Goal: Browse casually

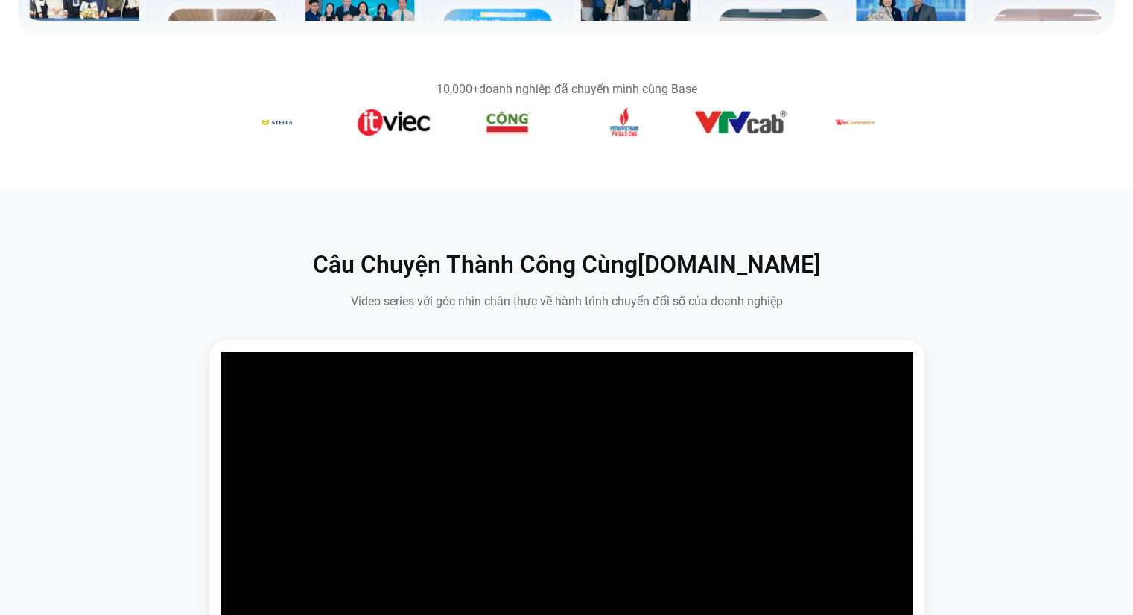
scroll to position [672, 0]
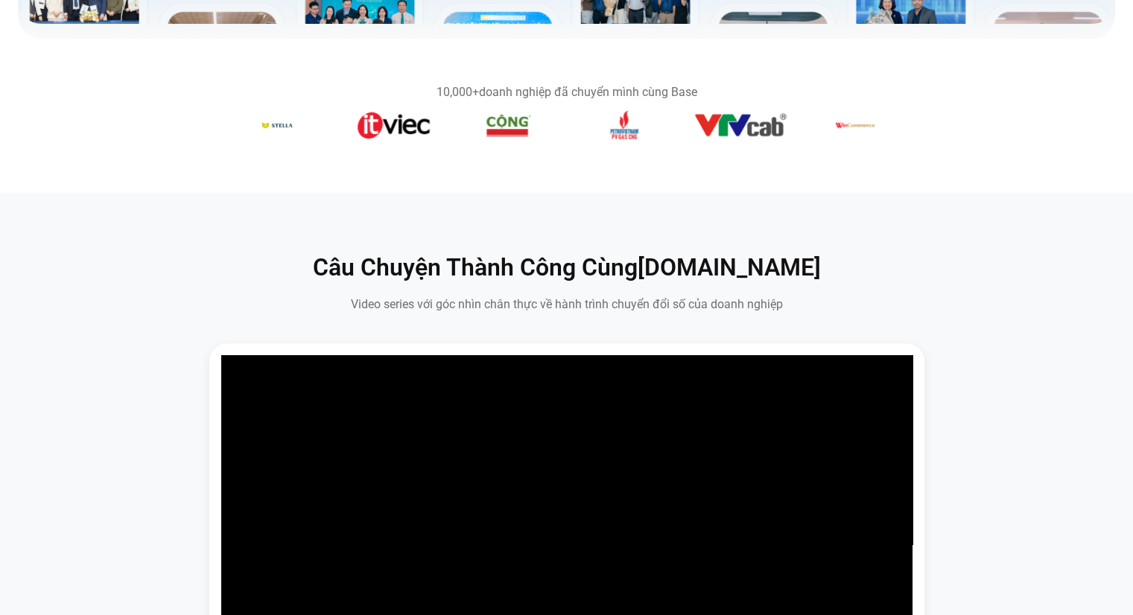
click at [821, 186] on section "10,000+ doanh nghiệp đã chuyển mình cùng Base" at bounding box center [566, 116] width 1133 height 154
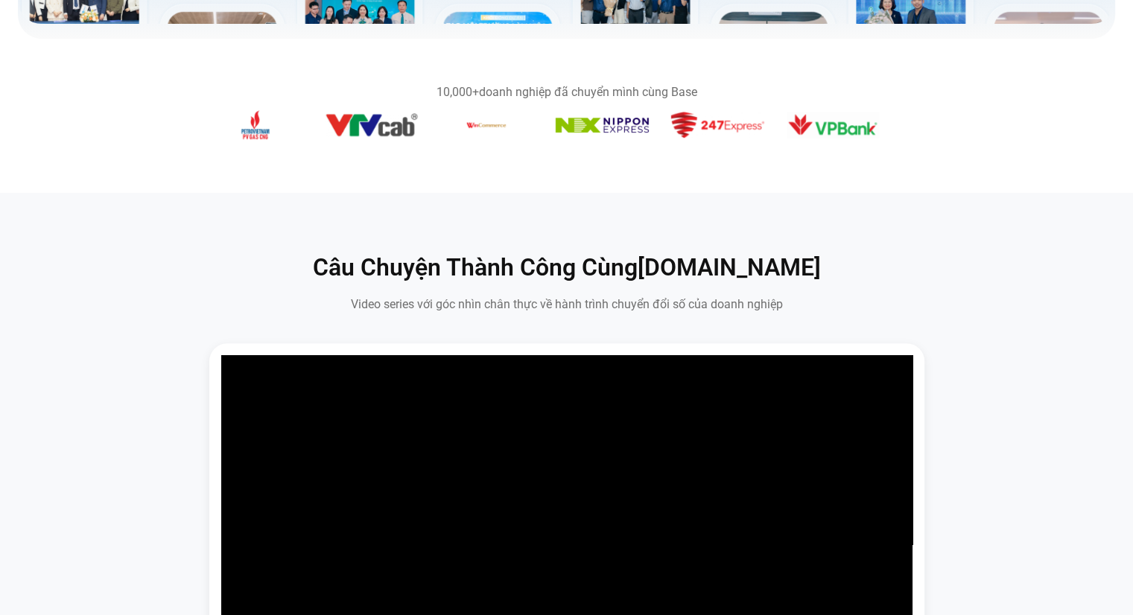
click at [368, 136] on img "8 / 14" at bounding box center [370, 125] width 93 height 24
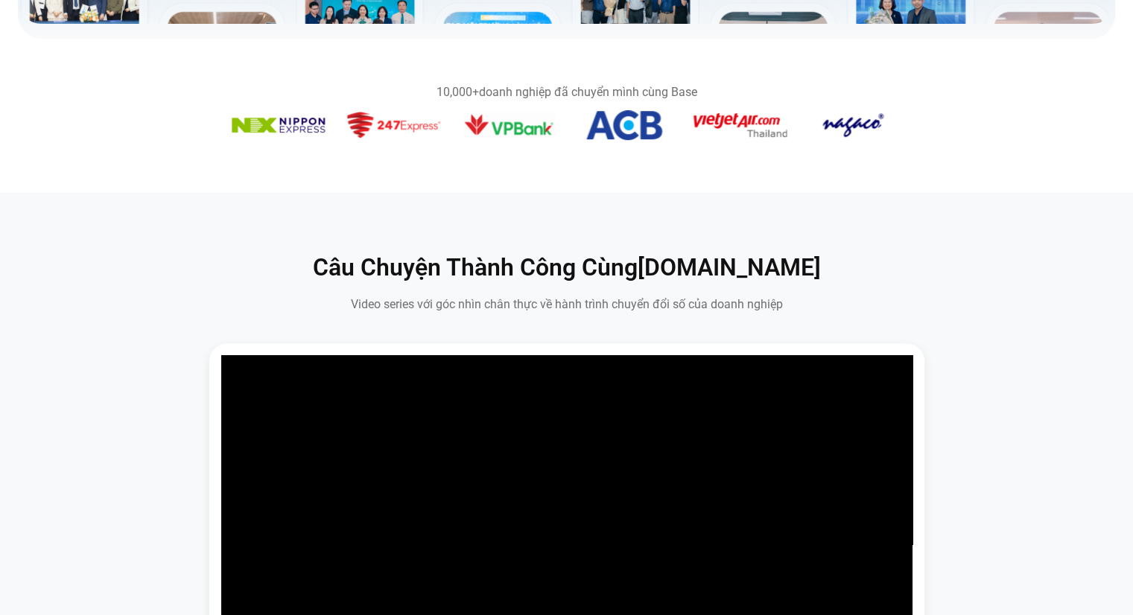
click at [393, 133] on img "11 / 14" at bounding box center [393, 125] width 93 height 26
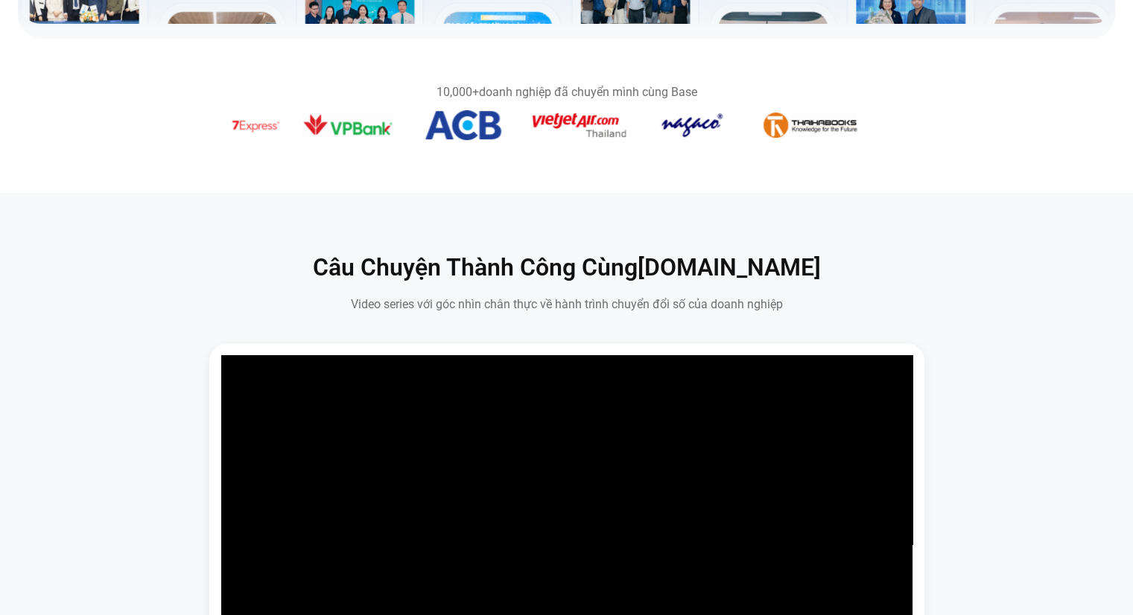
click at [469, 144] on figure "13 / 14" at bounding box center [463, 127] width 93 height 35
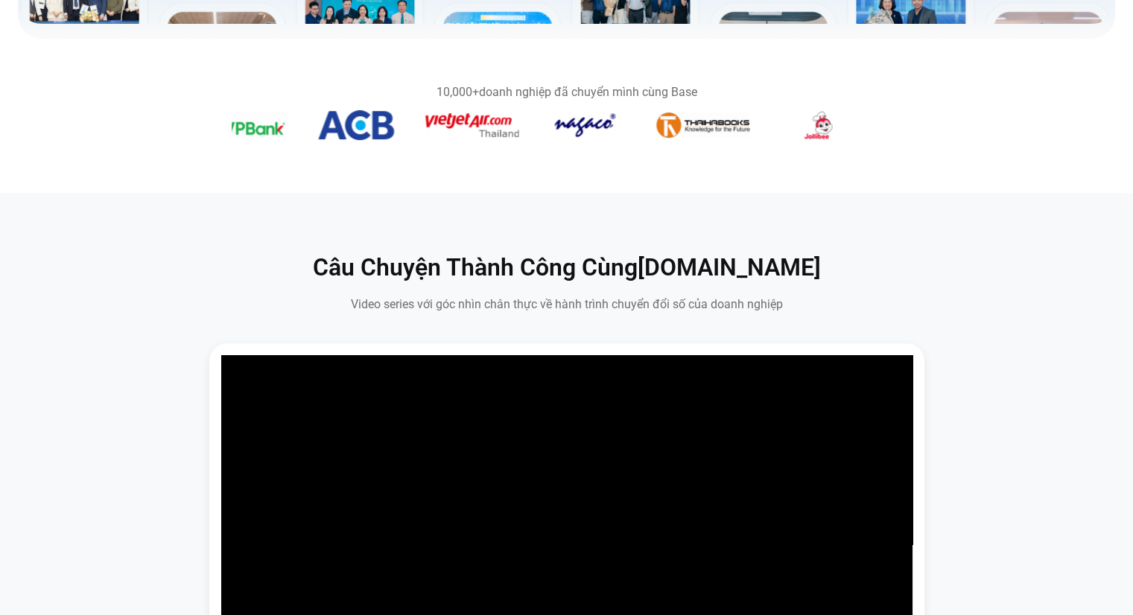
click at [458, 141] on figure "14 / 14" at bounding box center [471, 128] width 93 height 30
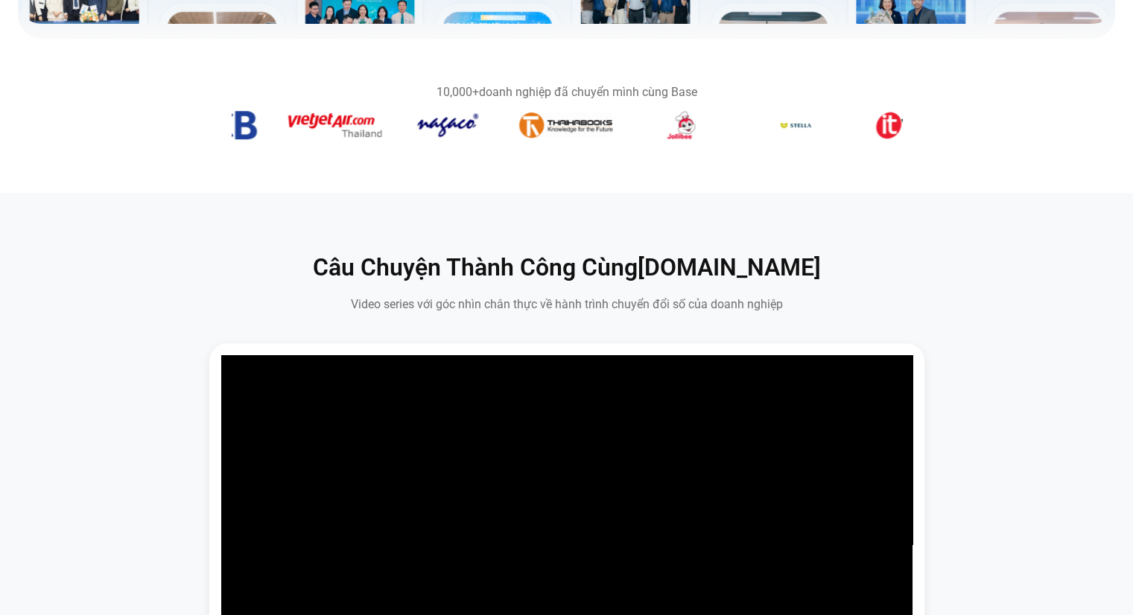
click at [442, 133] on img "1 / 14" at bounding box center [450, 125] width 66 height 30
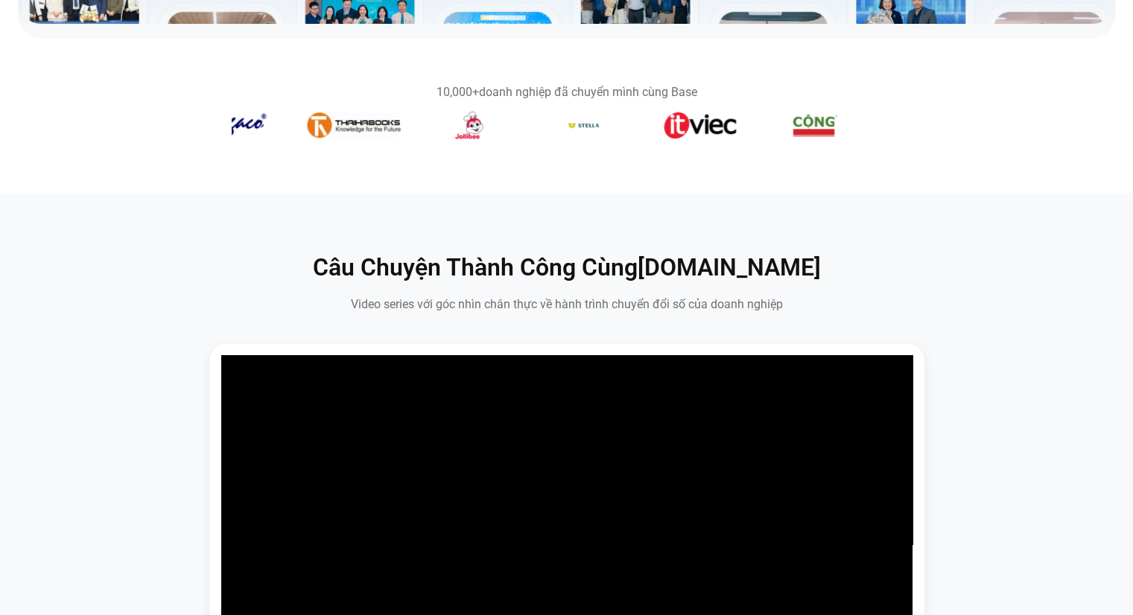
click at [463, 139] on figure "3 / 14" at bounding box center [468, 127] width 93 height 35
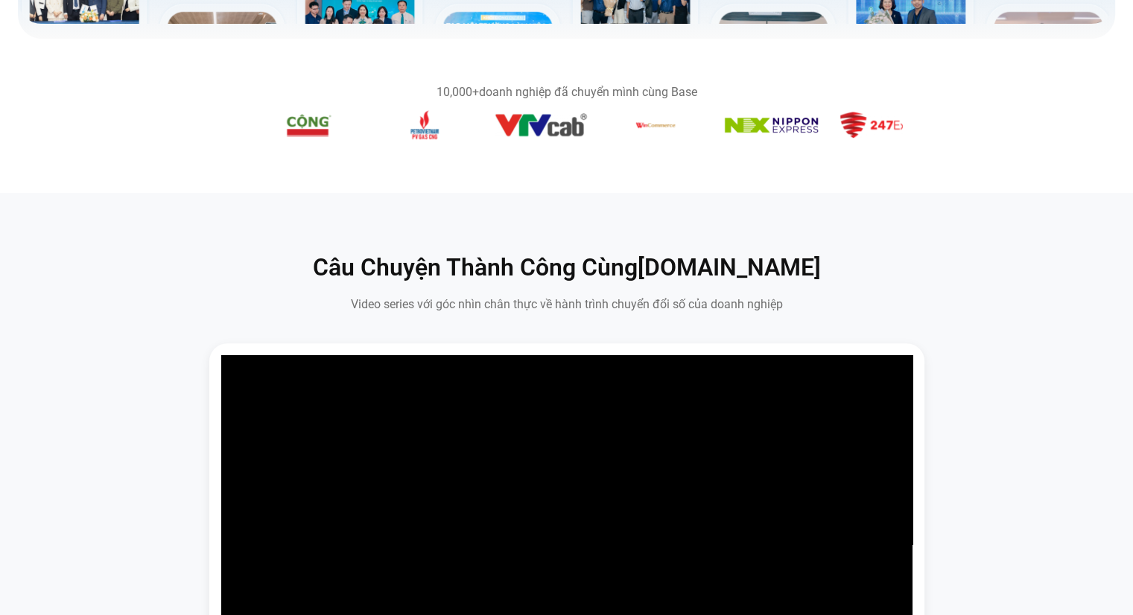
click at [563, 136] on img "8 / 14" at bounding box center [540, 125] width 93 height 24
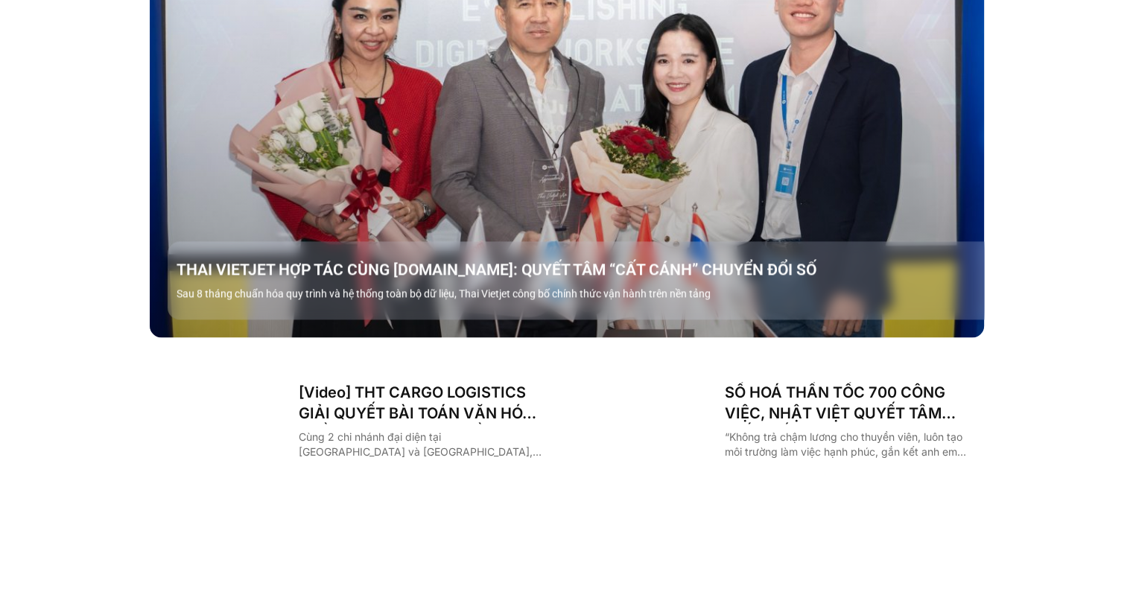
scroll to position [1541, 0]
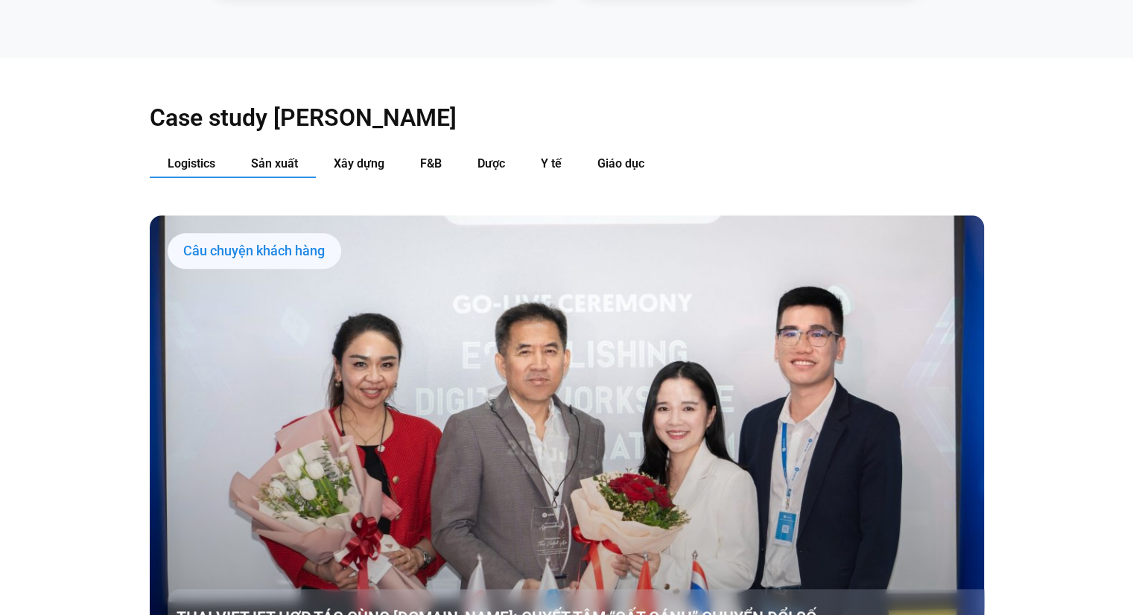
click at [276, 156] on span "Sản xuất" at bounding box center [274, 163] width 47 height 14
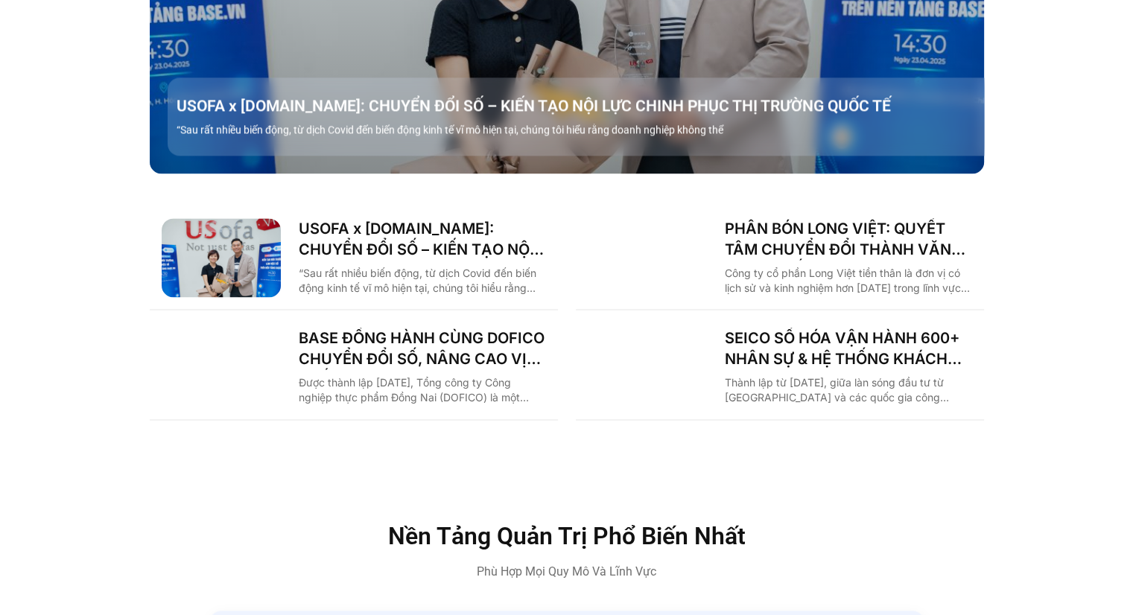
scroll to position [2062, 0]
